Goal: Information Seeking & Learning: Learn about a topic

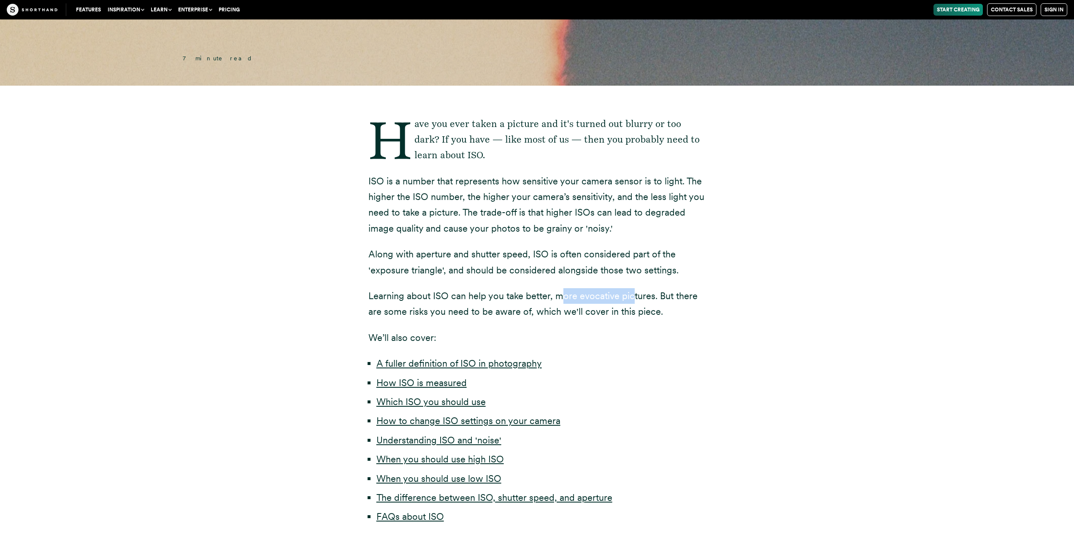
drag, startPoint x: 560, startPoint y: 298, endPoint x: 632, endPoint y: 299, distance: 71.8
click at [632, 299] on p "Learning about ISO can help you take better, more evocative pictures. But there…" at bounding box center [538, 304] width 338 height 32
click at [679, 302] on p "Learning about ISO can help you take better, more evocative pictures. But there…" at bounding box center [538, 304] width 338 height 32
click at [591, 299] on p "Learning about ISO can help you take better, more evocative pictures. But there…" at bounding box center [538, 304] width 338 height 32
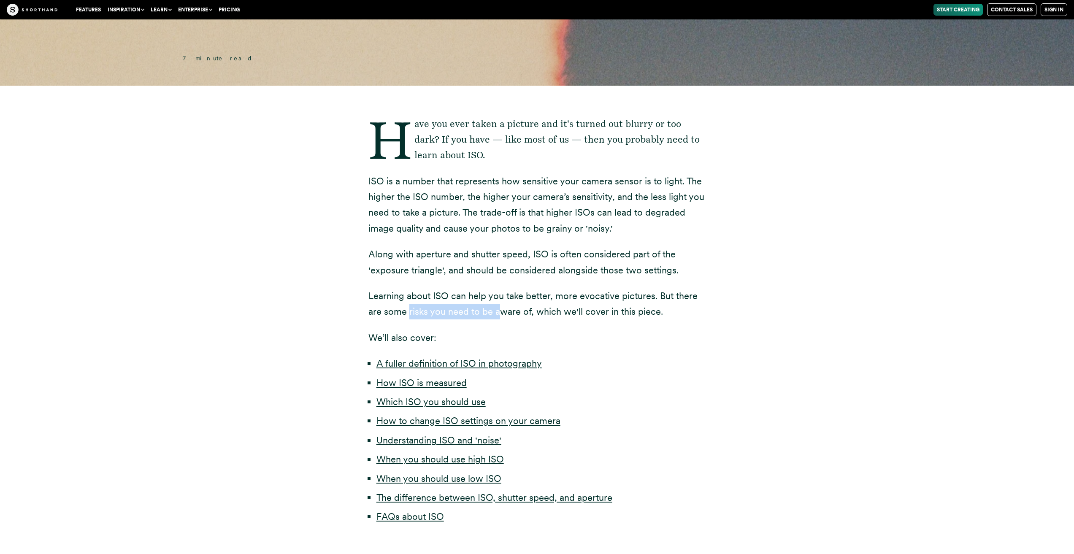
drag, startPoint x: 412, startPoint y: 313, endPoint x: 510, endPoint y: 312, distance: 98.0
click at [510, 312] on p "Learning about ISO can help you take better, more evocative pictures. But there…" at bounding box center [538, 304] width 338 height 32
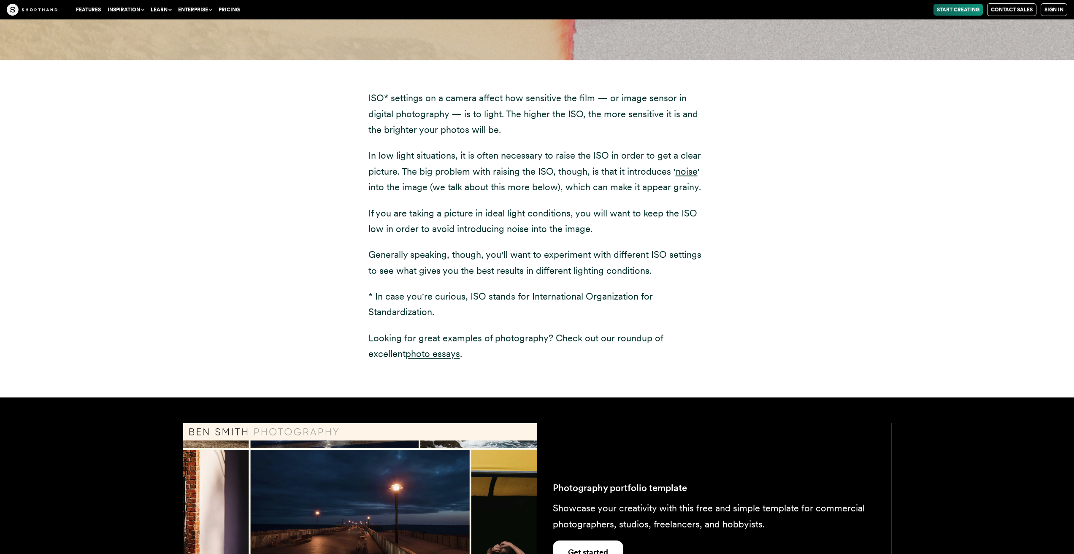
scroll to position [1182, 0]
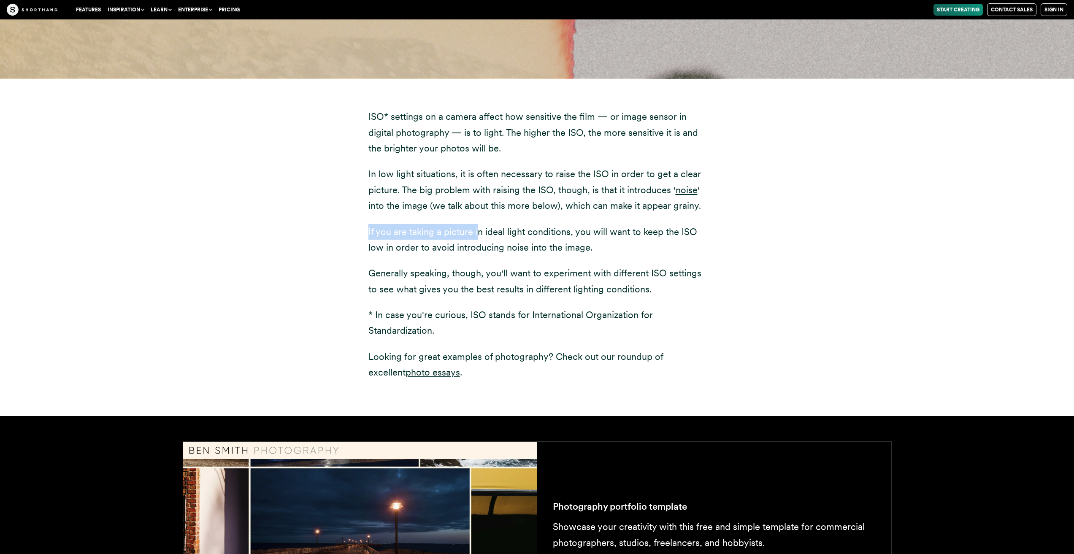
drag, startPoint x: 416, startPoint y: 232, endPoint x: 477, endPoint y: 231, distance: 60.8
click at [477, 231] on div "ISO* settings on a camera affect how sensitive the film — or image sensor in di…" at bounding box center [538, 247] width 372 height 337
click at [477, 231] on p "If you are taking a picture in ideal light conditions, you will want to keep th…" at bounding box center [538, 240] width 338 height 32
drag, startPoint x: 508, startPoint y: 231, endPoint x: 560, endPoint y: 232, distance: 52.0
click at [560, 232] on p "If you are taking a picture in ideal light conditions, you will want to keep th…" at bounding box center [538, 240] width 338 height 32
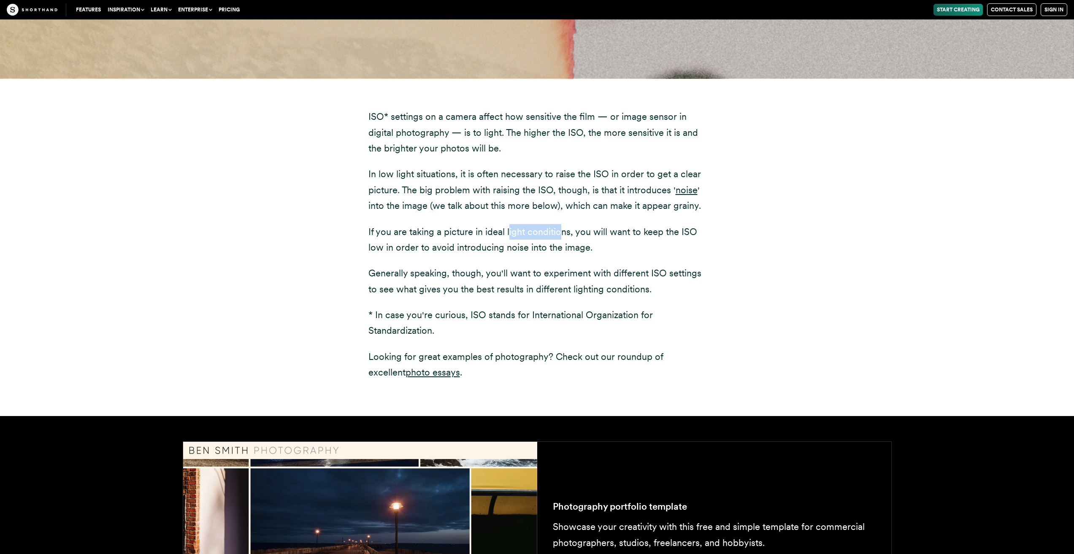
click at [560, 232] on p "If you are taking a picture in ideal light conditions, you will want to keep th…" at bounding box center [538, 240] width 338 height 32
drag, startPoint x: 406, startPoint y: 290, endPoint x: 497, endPoint y: 296, distance: 90.6
click at [492, 297] on p "Generally speaking, though, you'll want to experiment with different ISO settin…" at bounding box center [538, 282] width 338 height 32
click at [497, 296] on p "Generally speaking, though, you'll want to experiment with different ISO settin…" at bounding box center [538, 282] width 338 height 32
click at [607, 285] on p "Generally speaking, though, you'll want to experiment with different ISO settin…" at bounding box center [538, 282] width 338 height 32
